Goal: Navigation & Orientation: Find specific page/section

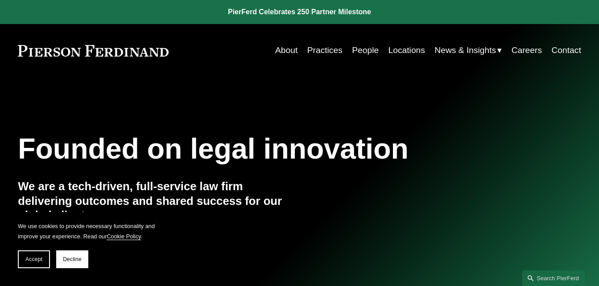
drag, startPoint x: 41, startPoint y: 260, endPoint x: 37, endPoint y: 260, distance: 4.5
click at [39, 261] on span "Accept" at bounding box center [33, 259] width 17 height 6
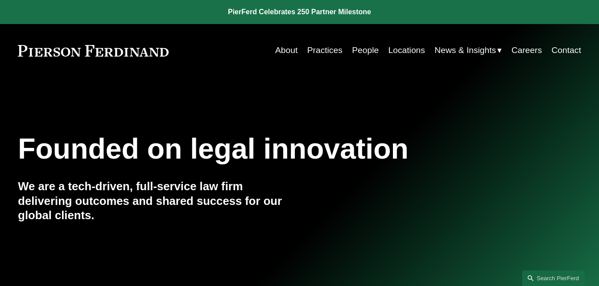
click at [278, 51] on link "About" at bounding box center [286, 50] width 22 height 17
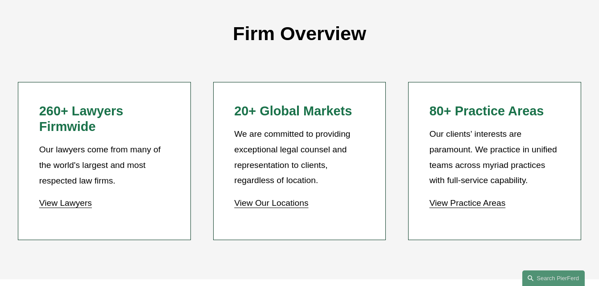
scroll to position [743, 0]
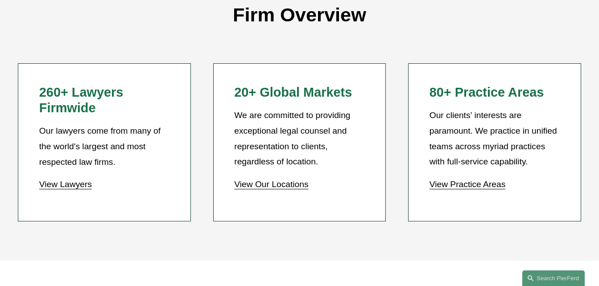
click at [74, 181] on link "View Lawyers" at bounding box center [65, 184] width 53 height 9
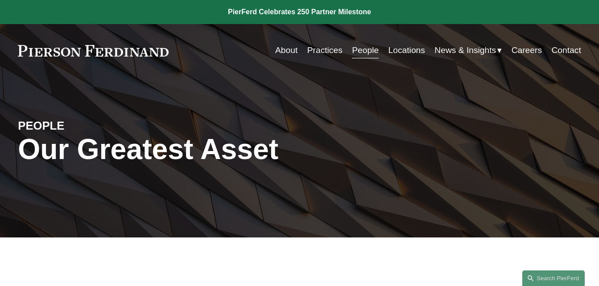
click at [400, 51] on link "Locations" at bounding box center [406, 50] width 37 height 17
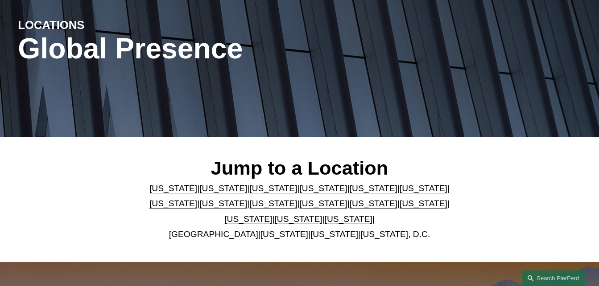
scroll to position [132, 0]
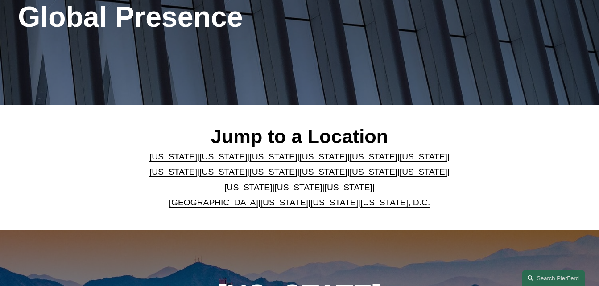
click at [300, 174] on link "[US_STATE]" at bounding box center [324, 171] width 48 height 9
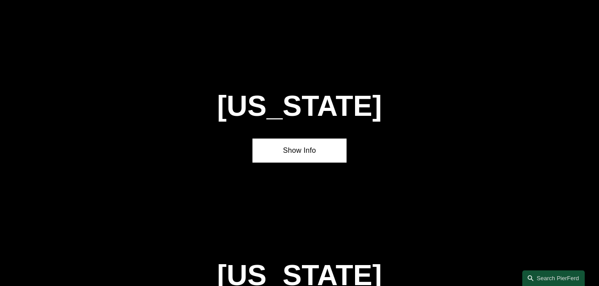
scroll to position [1907, 0]
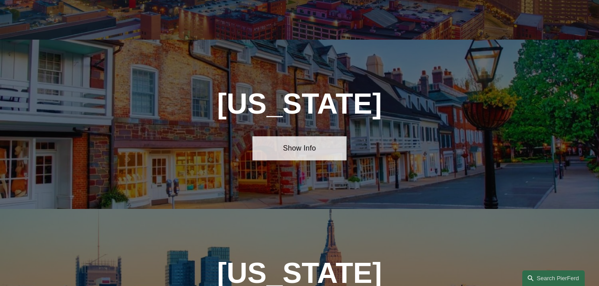
click at [298, 136] on link "Show Info" at bounding box center [299, 148] width 94 height 24
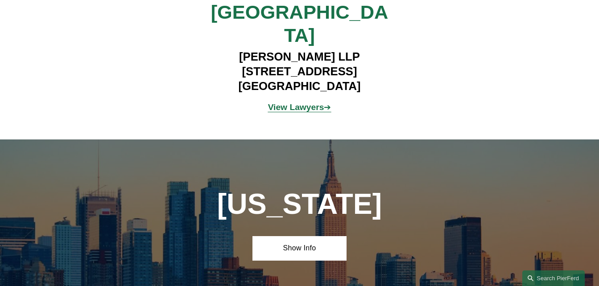
scroll to position [2148, 0]
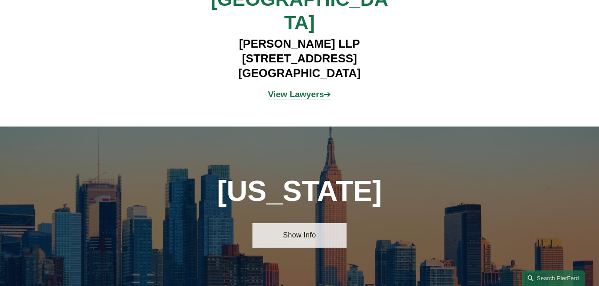
click at [321, 223] on link "Show Info" at bounding box center [299, 235] width 94 height 24
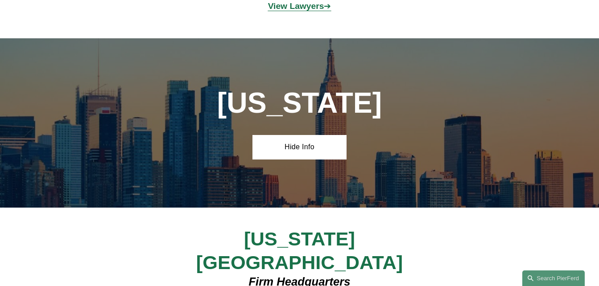
scroll to position [2318, 0]
